Goal: Download file/media

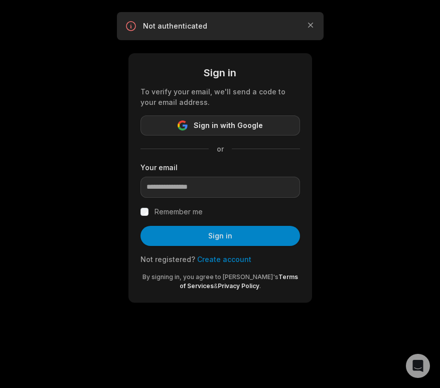
click at [239, 123] on span "Sign in with Google" at bounding box center [228, 126] width 69 height 12
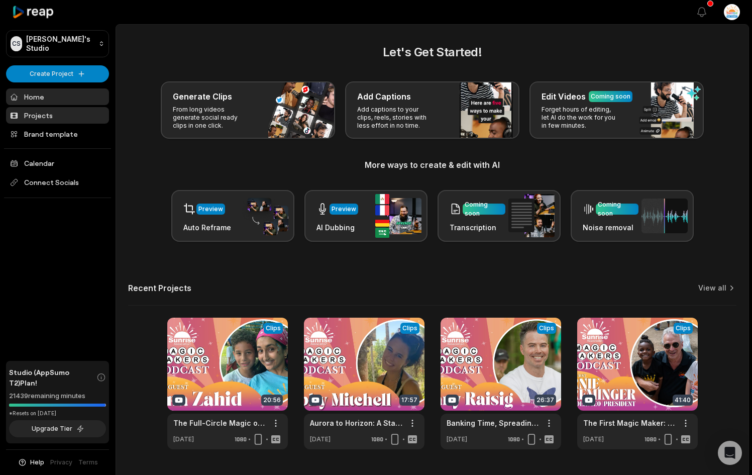
click at [34, 114] on link "Projects" at bounding box center [57, 115] width 103 height 17
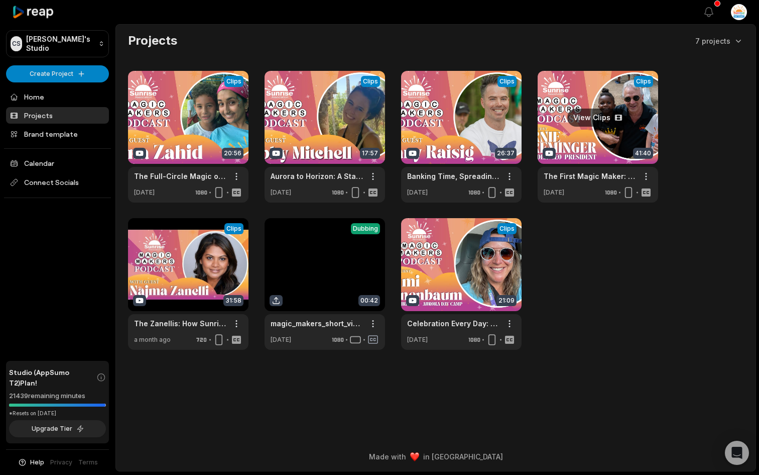
click at [606, 115] on link at bounding box center [598, 137] width 121 height 132
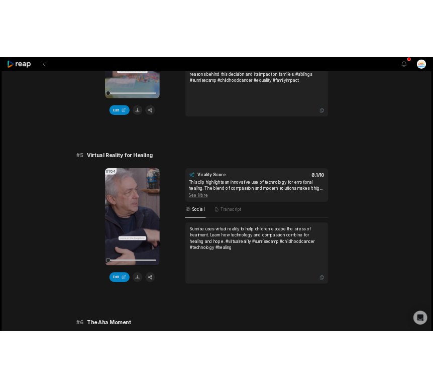
scroll to position [2603, 0]
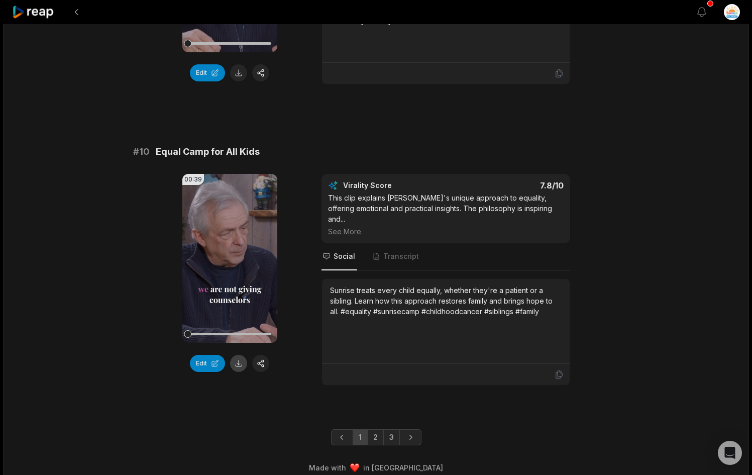
click at [243, 362] on button at bounding box center [238, 363] width 17 height 17
